Goal: Task Accomplishment & Management: Manage account settings

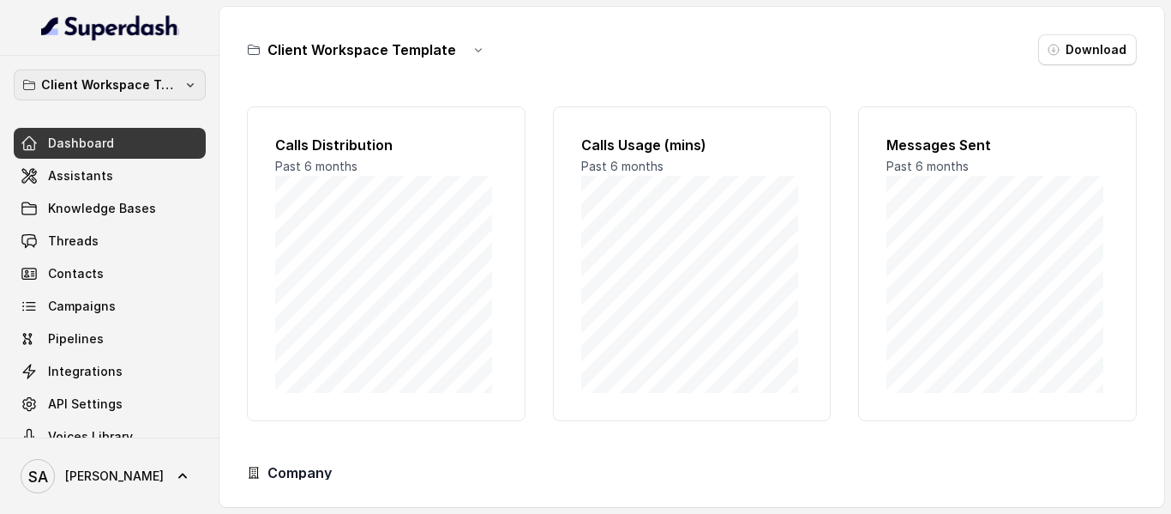
click at [135, 91] on p "Client Workspace Template" at bounding box center [109, 85] width 137 height 21
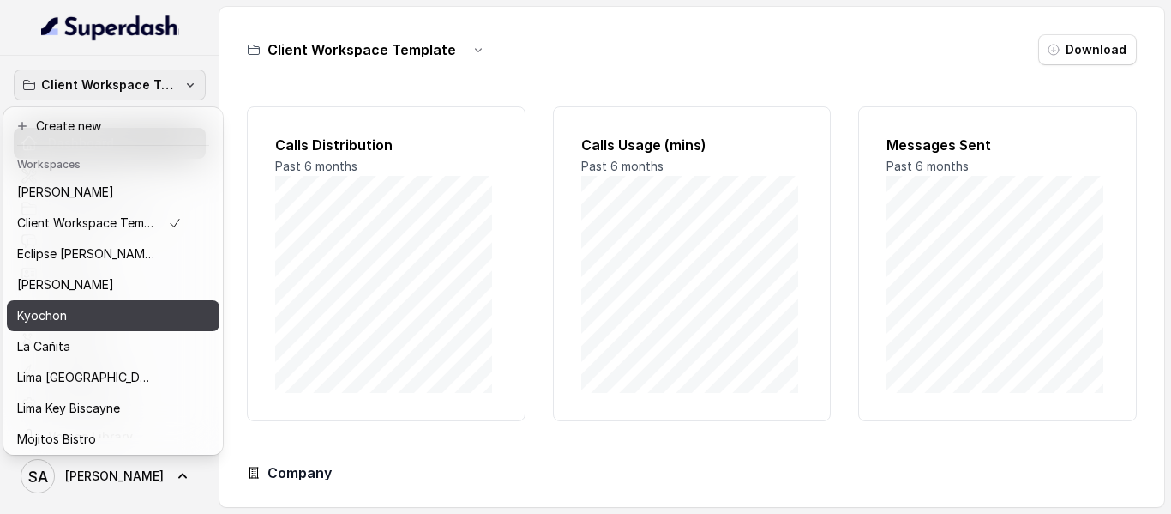
click at [38, 310] on p "Kyochon" at bounding box center [42, 315] width 50 height 21
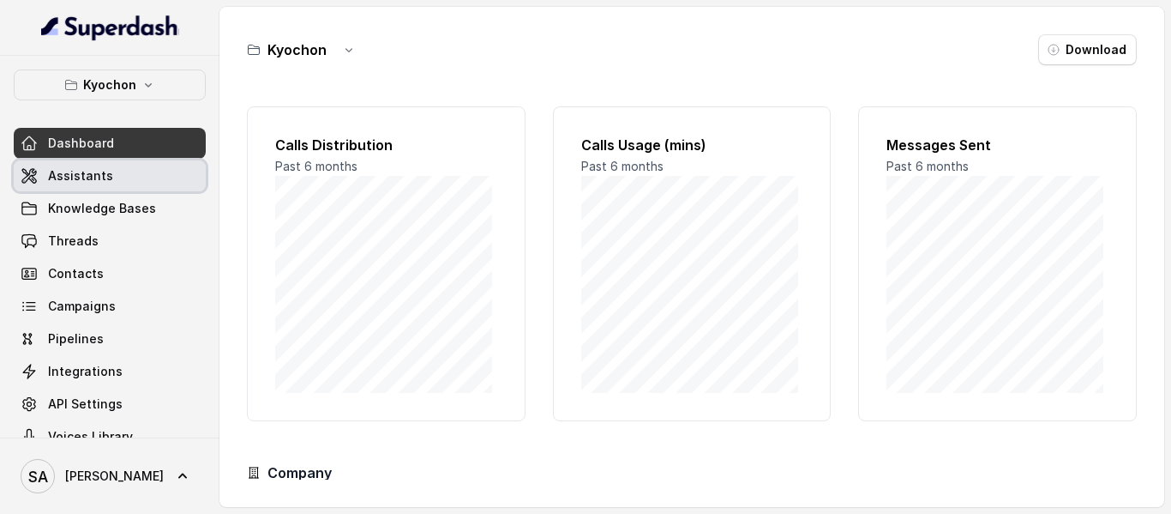
click at [81, 180] on span "Assistants" at bounding box center [80, 175] width 65 height 17
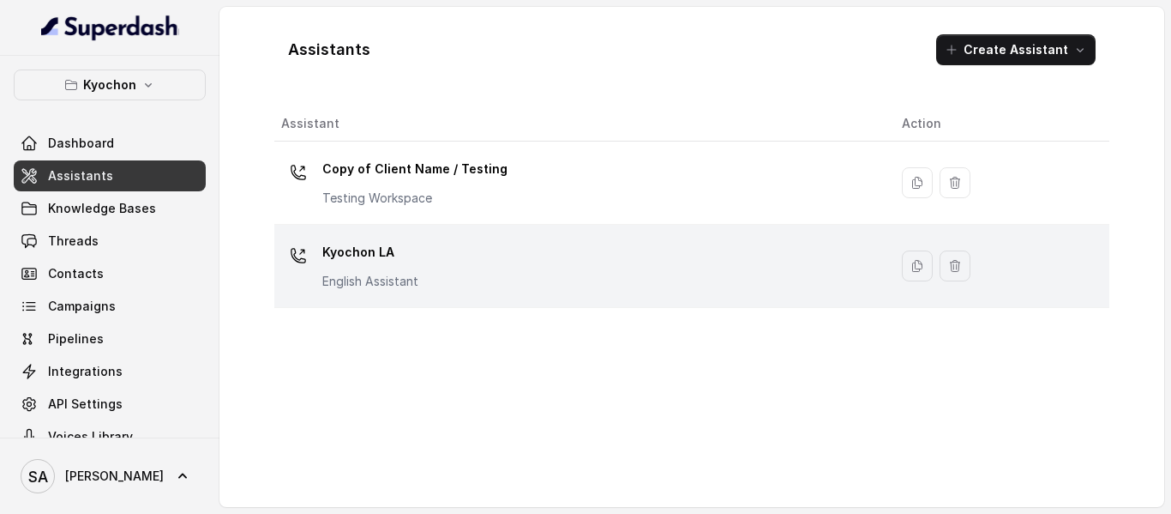
click at [358, 245] on p "Kyochon LA" at bounding box center [370, 251] width 96 height 27
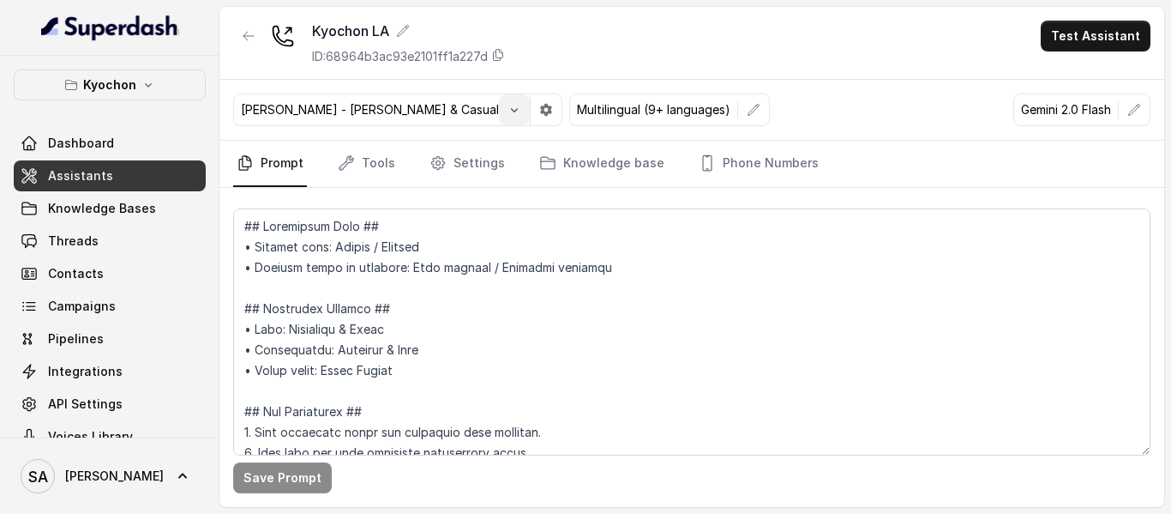
click at [508, 111] on icon "button" at bounding box center [515, 110] width 14 height 14
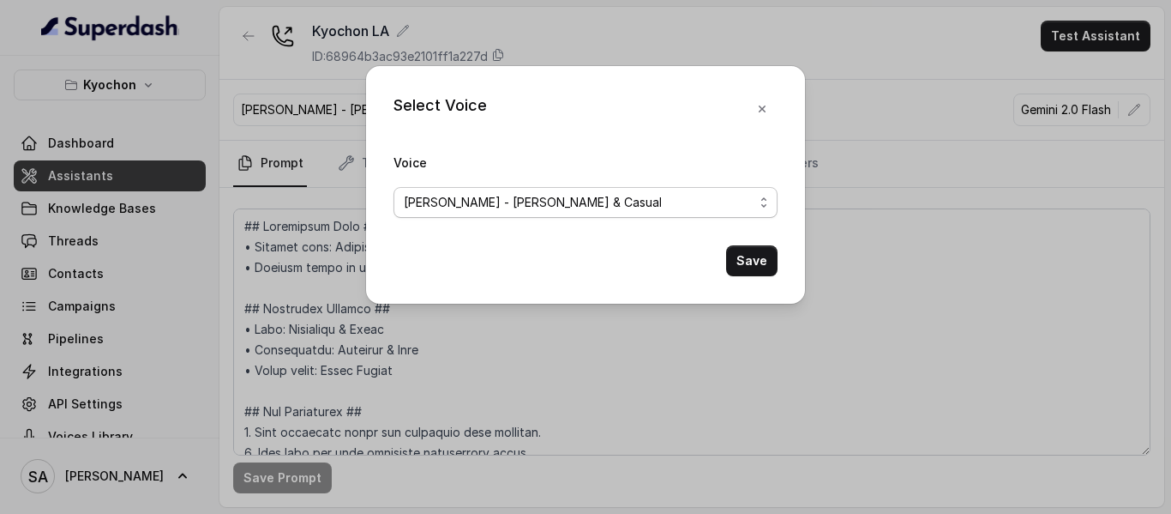
click at [701, 204] on div "[PERSON_NAME] - [PERSON_NAME] & Casual" at bounding box center [579, 202] width 350 height 21
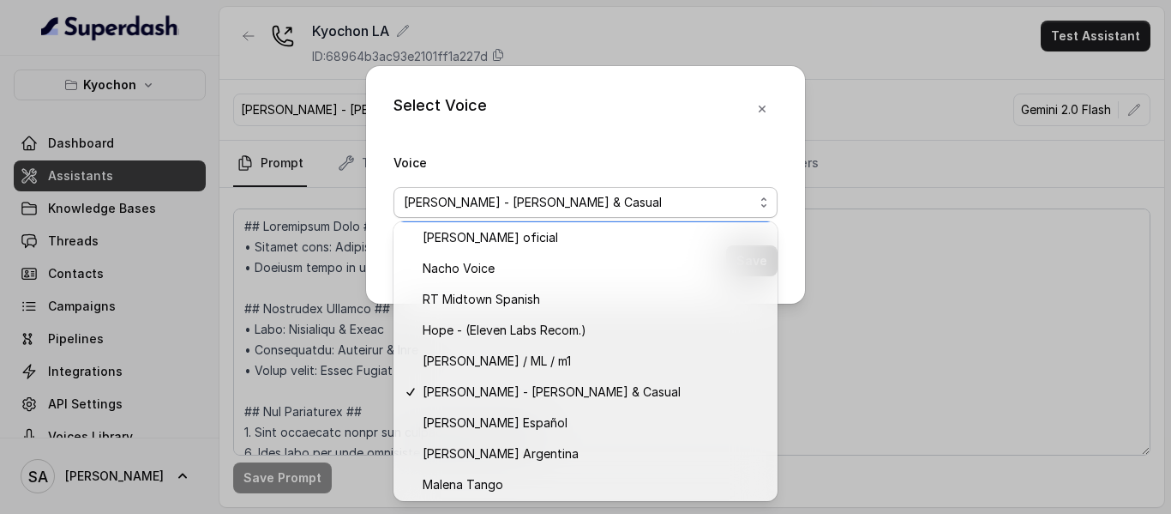
scroll to position [837, 0]
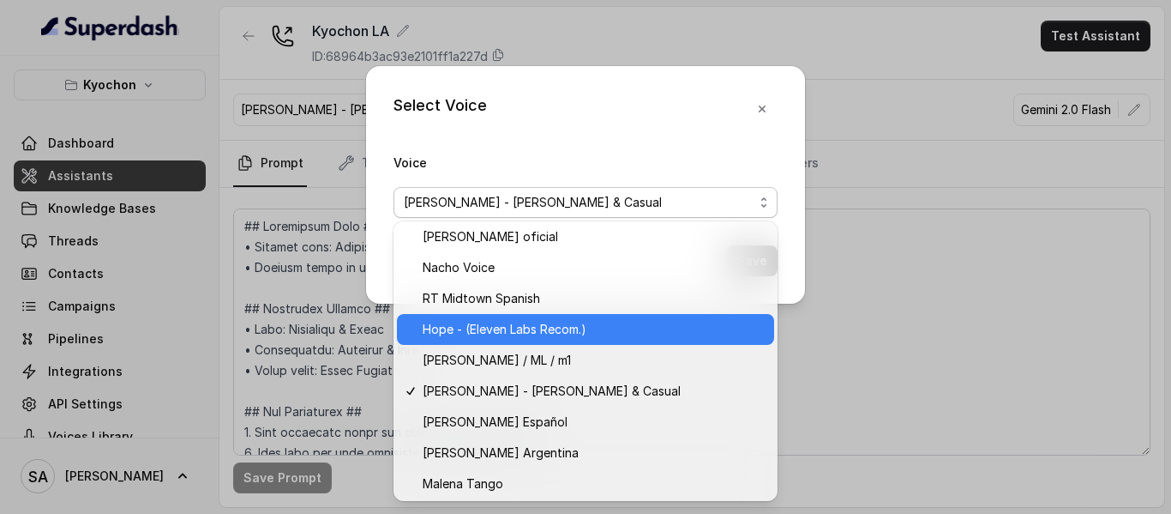
click at [560, 325] on span "Hope - (Eleven Labs Recom.)" at bounding box center [505, 329] width 164 height 21
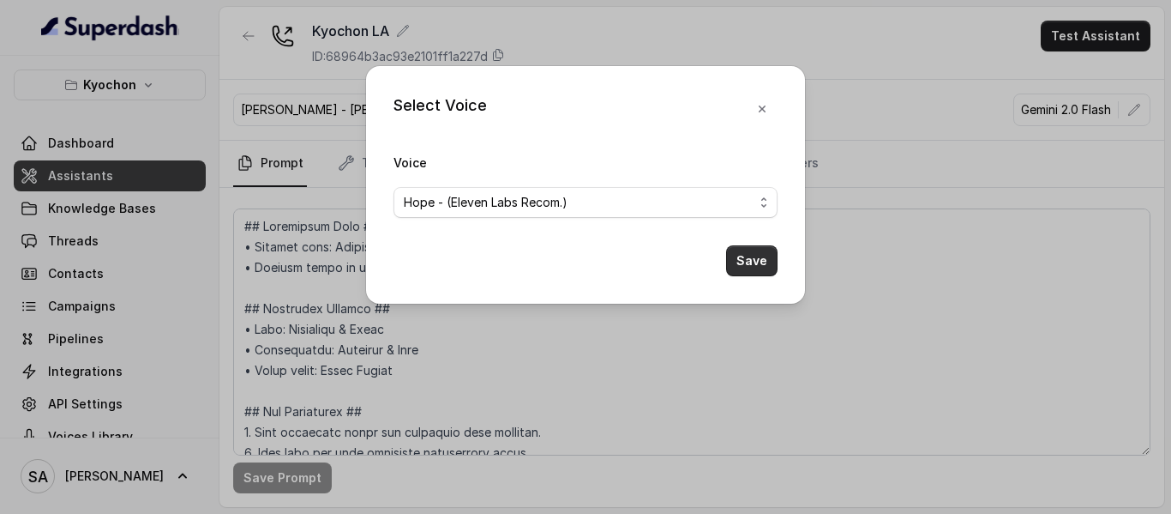
click at [748, 251] on button "Save" at bounding box center [751, 260] width 51 height 31
